Goal: Find specific page/section: Find specific page/section

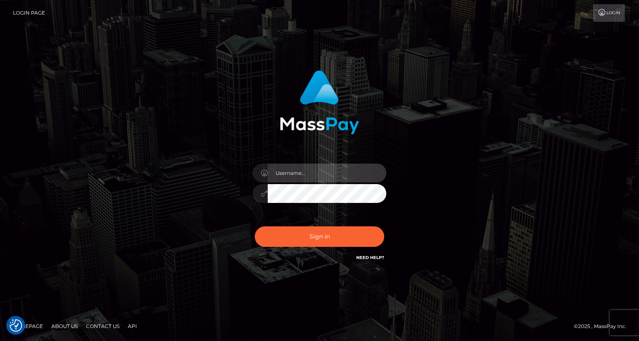
click at [318, 177] on input "text" at bounding box center [327, 172] width 119 height 19
type input "oli.fanvue"
click at [322, 174] on input "text" at bounding box center [327, 172] width 119 height 19
type input "oli.fanvue"
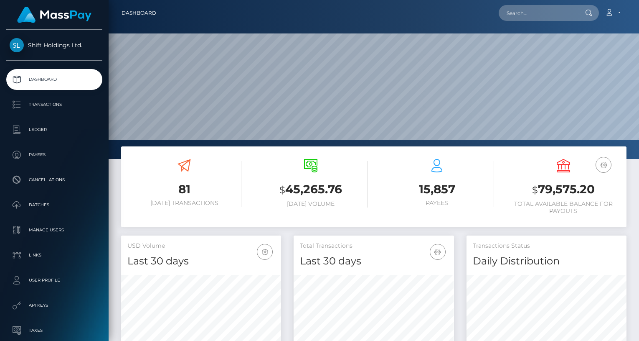
scroll to position [148, 160]
click at [543, 10] on input "text" at bounding box center [538, 13] width 79 height 16
paste input "nschnapp33@gmail.com"
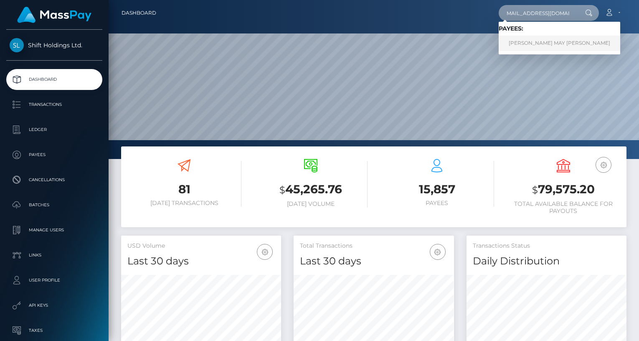
type input "nschnapp33@gmail.com"
click at [532, 46] on link "CASSIDY MAY EYLER" at bounding box center [560, 43] width 122 height 15
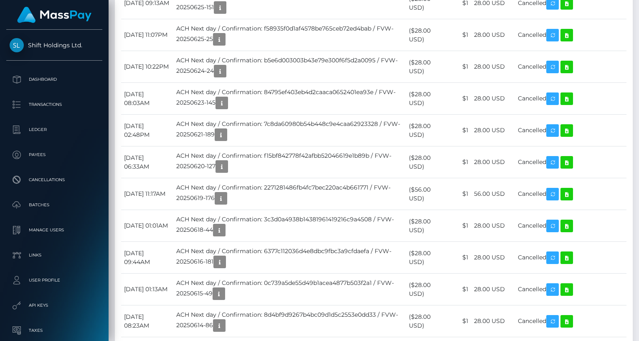
scroll to position [2186, 0]
